Goal: Check status: Check status

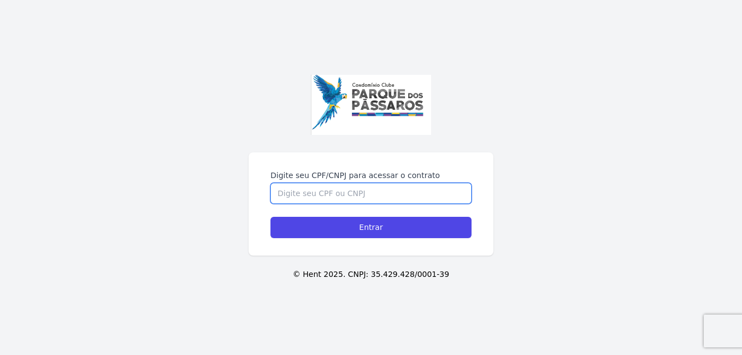
click at [327, 198] on input "Digite seu CPF/CNPJ para acessar o contrato" at bounding box center [370, 193] width 201 height 21
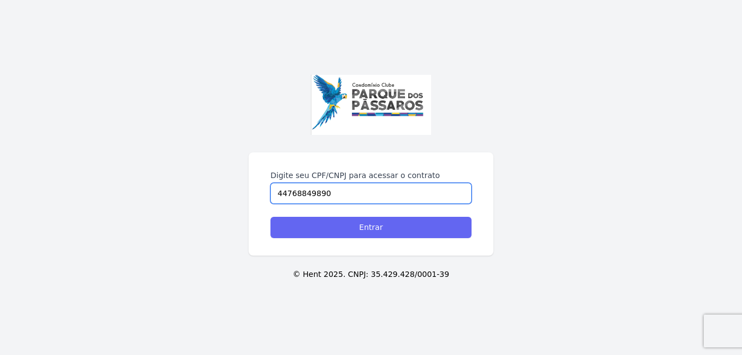
type input "44768849890"
click at [368, 226] on input "Entrar" at bounding box center [370, 227] width 201 height 21
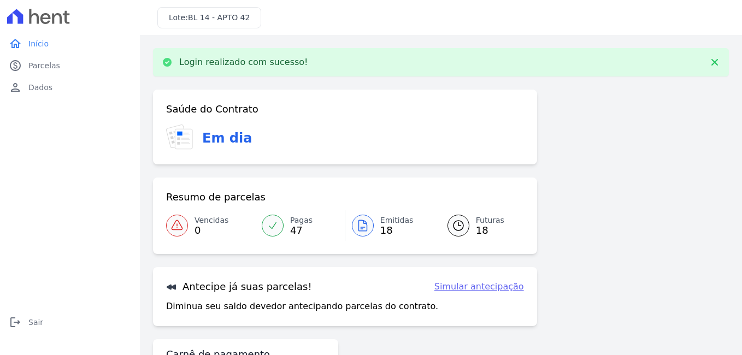
click at [293, 229] on span "47" at bounding box center [301, 230] width 22 height 9
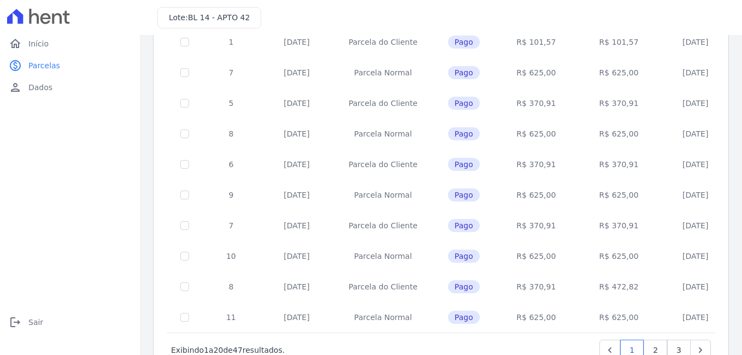
scroll to position [478, 0]
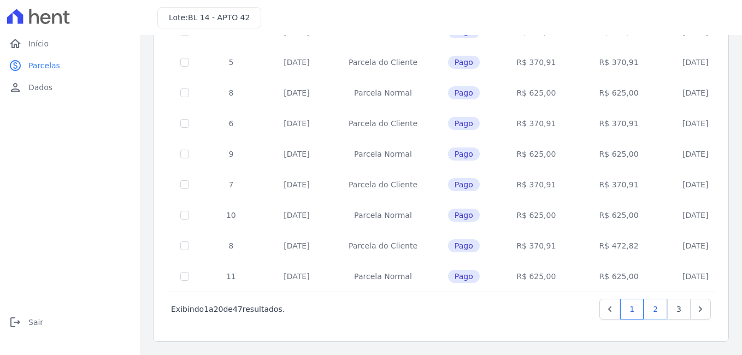
click at [650, 306] on link "2" at bounding box center [655, 309] width 23 height 21
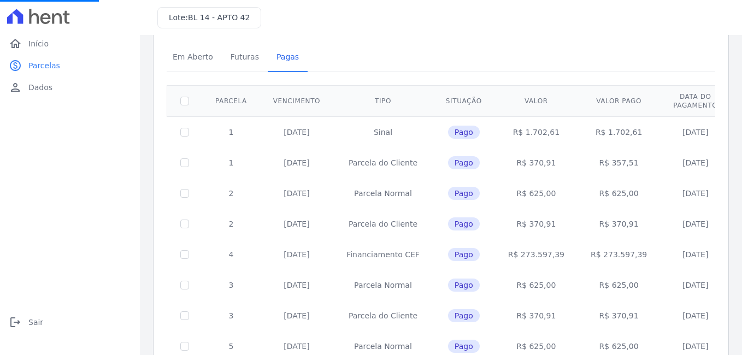
scroll to position [0, 0]
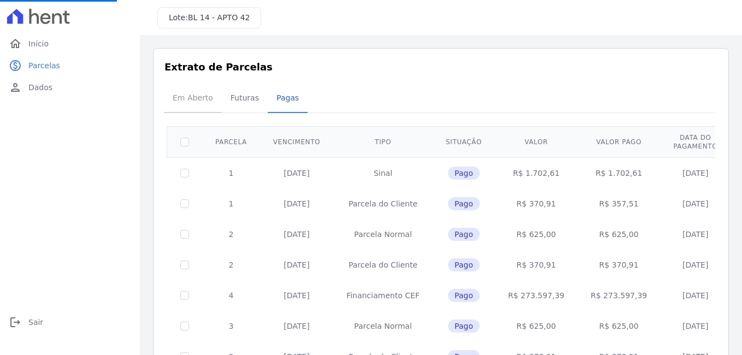
click at [179, 101] on span "Em Aberto" at bounding box center [193, 98] width 54 height 22
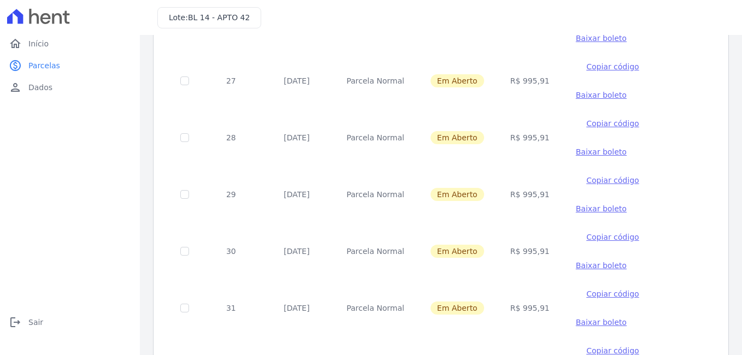
scroll to position [156, 0]
